Goal: Information Seeking & Learning: Learn about a topic

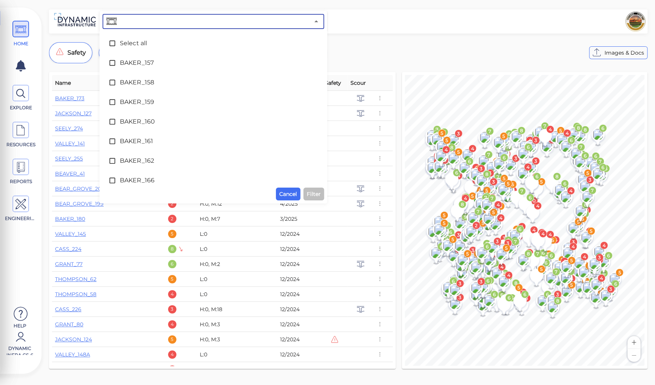
click at [182, 20] on input "text" at bounding box center [213, 21] width 191 height 11
type input "320"
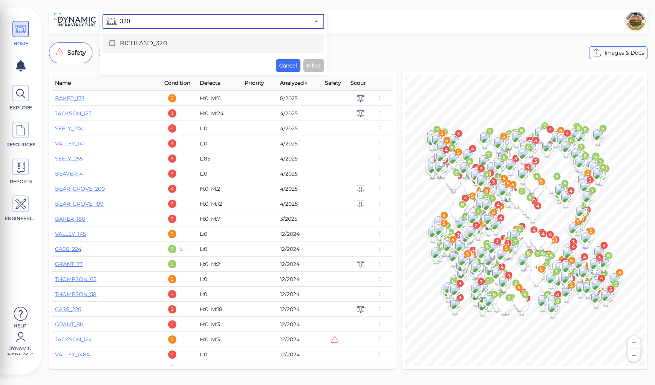
click at [149, 43] on span "RICHLAND_320" at bounding box center [213, 43] width 187 height 9
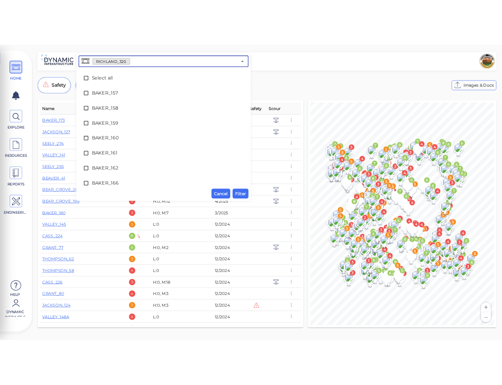
scroll to position [3064, 0]
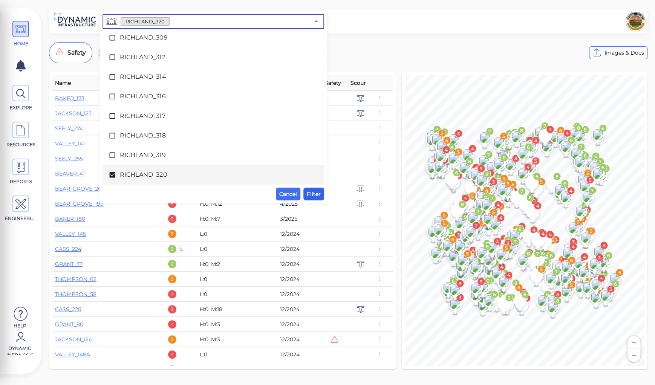
click at [311, 191] on span "Filter" at bounding box center [314, 194] width 14 height 9
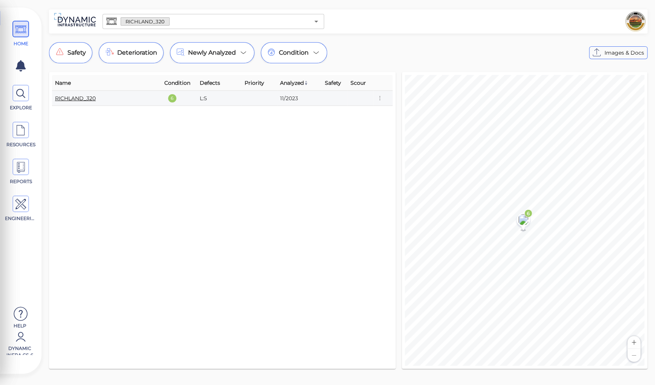
click at [71, 97] on link "RICHLAND_320" at bounding box center [75, 98] width 41 height 7
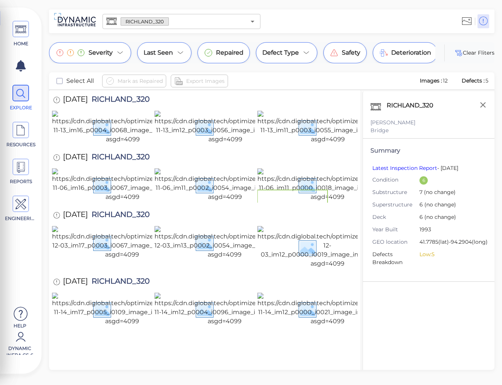
click at [112, 99] on span "RICHLAND_320" at bounding box center [119, 100] width 62 height 10
copy span "RICHLAND_320"
click at [391, 317] on div "RICHLAND_320 [PERSON_NAME] Bridge Summary Latest Inspection Report - [DATE] Con…" at bounding box center [429, 241] width 132 height 298
click at [22, 204] on icon at bounding box center [20, 204] width 11 height 17
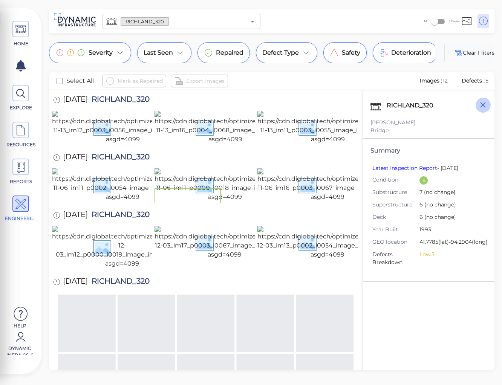
click at [483, 107] on icon "button" at bounding box center [482, 104] width 9 height 9
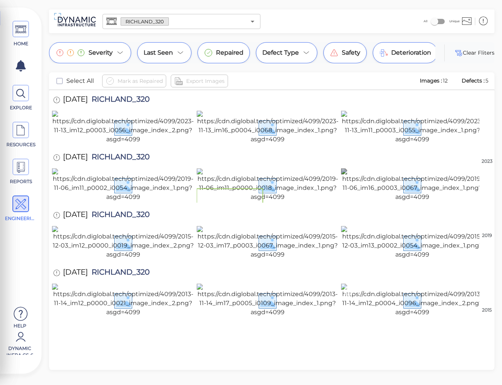
scroll to position [226, 0]
click at [416, 316] on img at bounding box center [412, 300] width 143 height 33
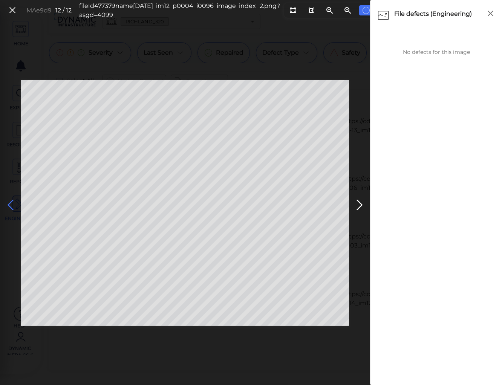
click at [12, 201] on icon at bounding box center [11, 205] width 12 height 15
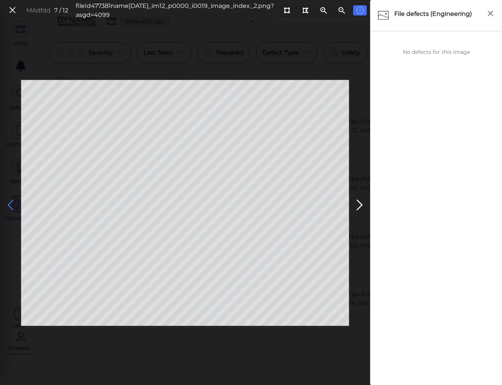
click at [12, 201] on icon at bounding box center [11, 205] width 12 height 15
click at [357, 204] on icon at bounding box center [360, 205] width 12 height 15
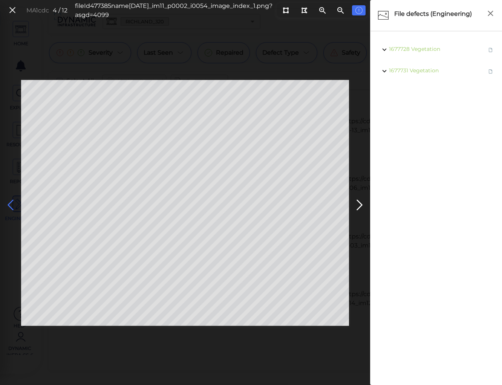
click at [10, 205] on icon at bounding box center [11, 205] width 12 height 15
click at [11, 8] on icon at bounding box center [12, 10] width 8 height 10
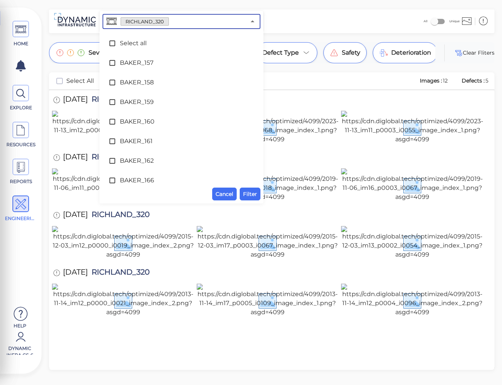
scroll to position [3064, 0]
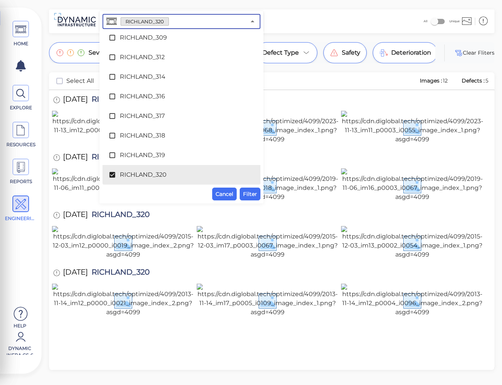
click at [183, 26] on input "text" at bounding box center [207, 21] width 77 height 11
click at [129, 176] on span "RICHLAND_320" at bounding box center [181, 174] width 123 height 9
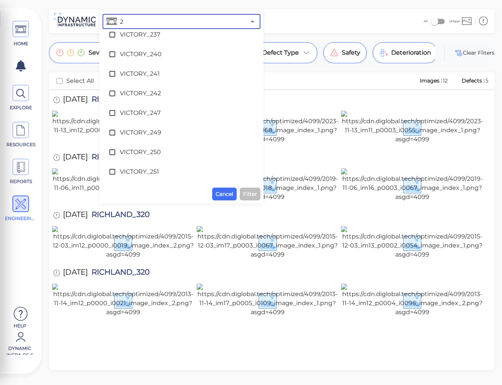
scroll to position [0, 0]
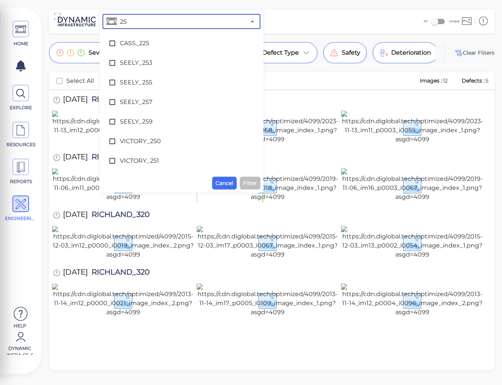
type input "253"
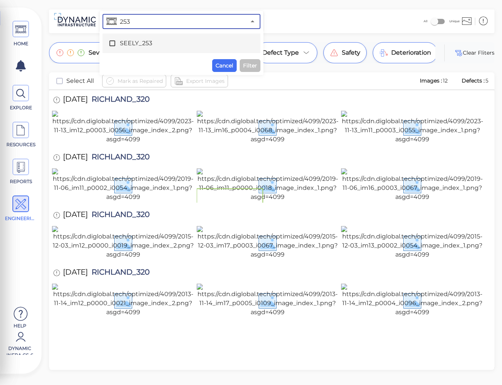
click at [145, 41] on span "SEELY_253" at bounding box center [181, 43] width 123 height 9
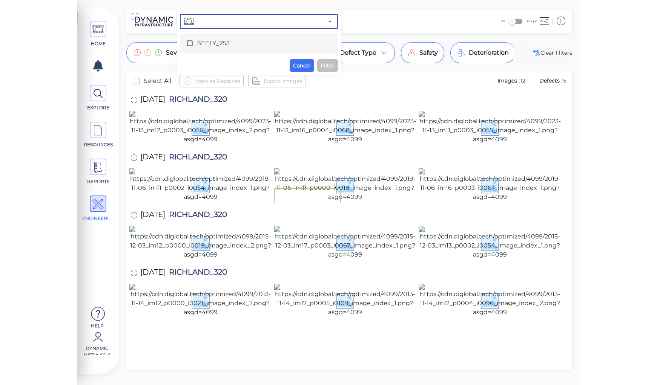
scroll to position [3083, 0]
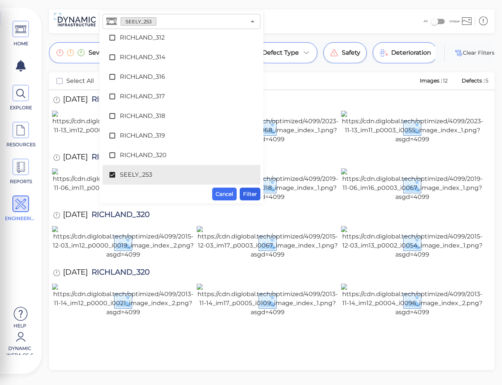
click at [250, 191] on span "Filter" at bounding box center [250, 194] width 14 height 9
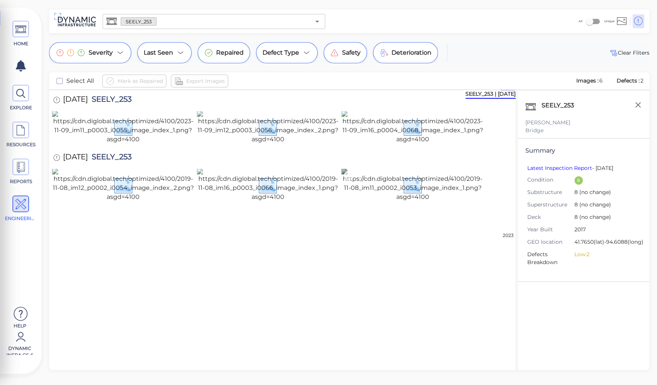
click at [423, 202] on img at bounding box center [412, 185] width 143 height 33
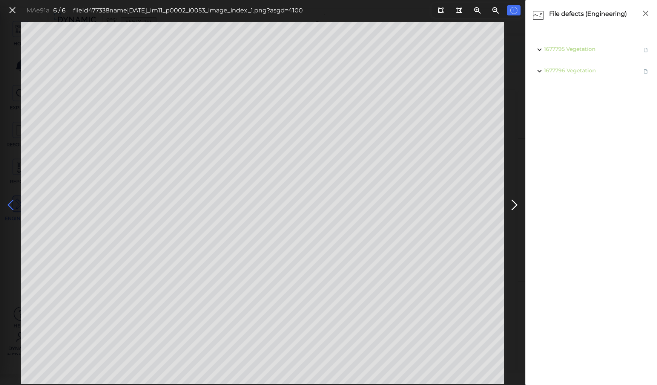
click at [13, 203] on icon at bounding box center [11, 205] width 12 height 15
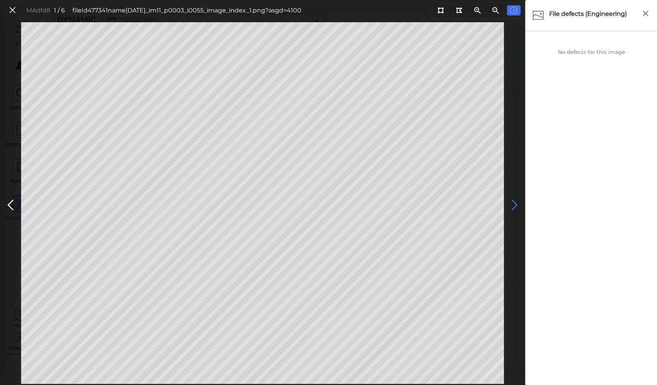
click at [511, 204] on icon at bounding box center [514, 205] width 12 height 15
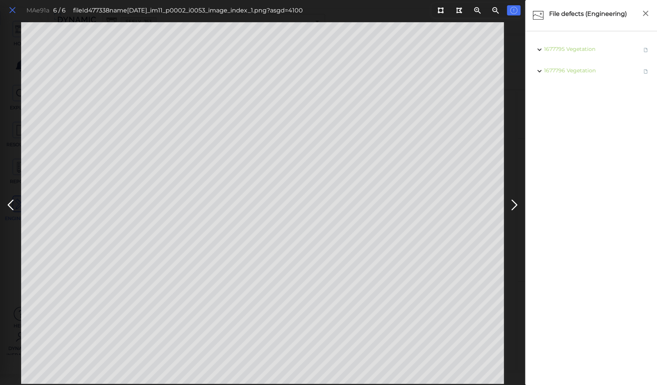
click at [12, 6] on icon at bounding box center [12, 10] width 8 height 10
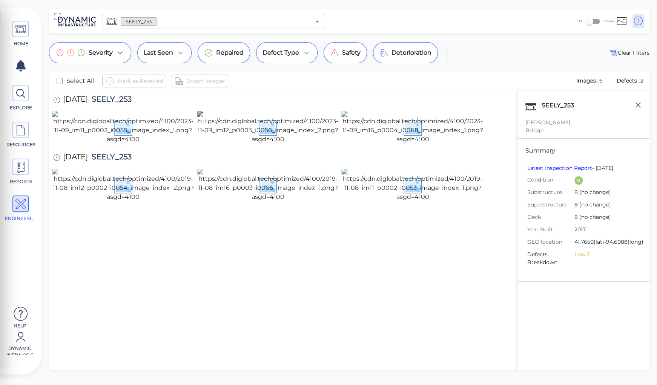
click at [273, 144] on img at bounding box center [268, 127] width 143 height 33
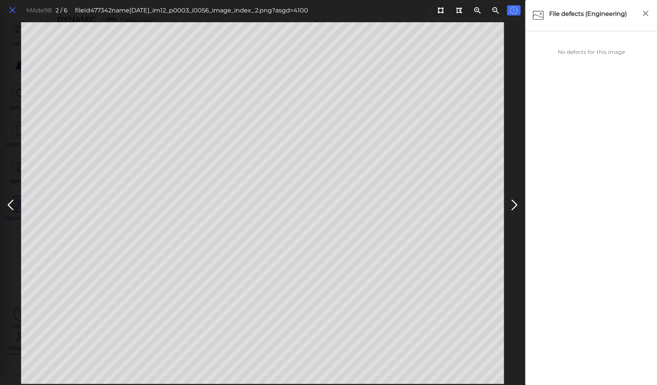
click at [11, 8] on icon at bounding box center [12, 10] width 8 height 10
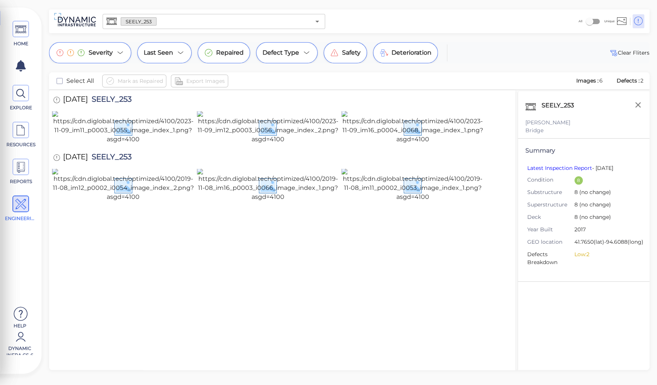
click at [116, 100] on span "SEELY_253" at bounding box center [110, 100] width 44 height 10
copy span "SEELY_253"
click at [465, 169] on div "[DATE] SEELY_253" at bounding box center [282, 158] width 460 height 21
